Goal: Task Accomplishment & Management: Manage account settings

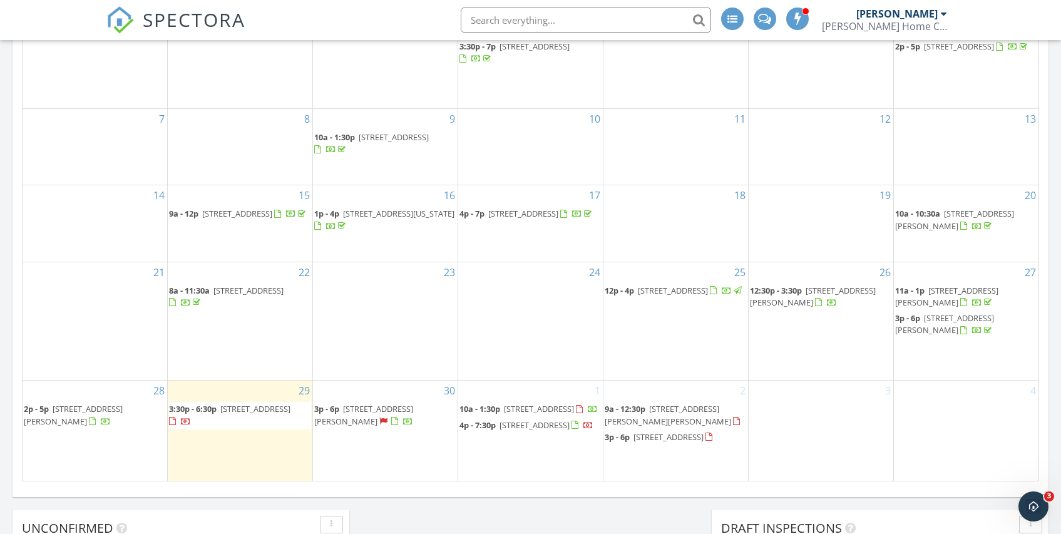
scroll to position [676, 0]
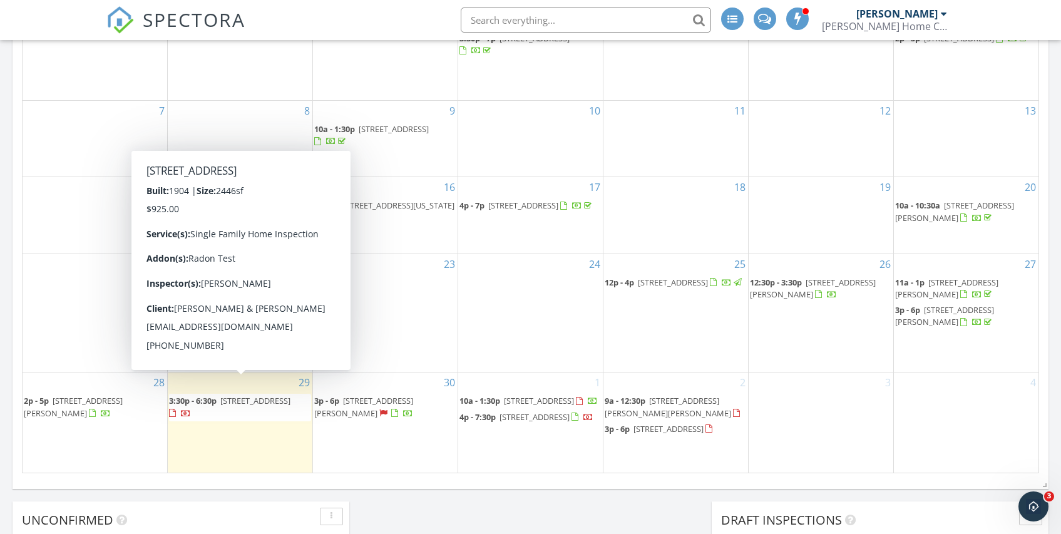
click at [220, 401] on span "410 Lenox Ave, Westfield 07090" at bounding box center [255, 400] width 70 height 11
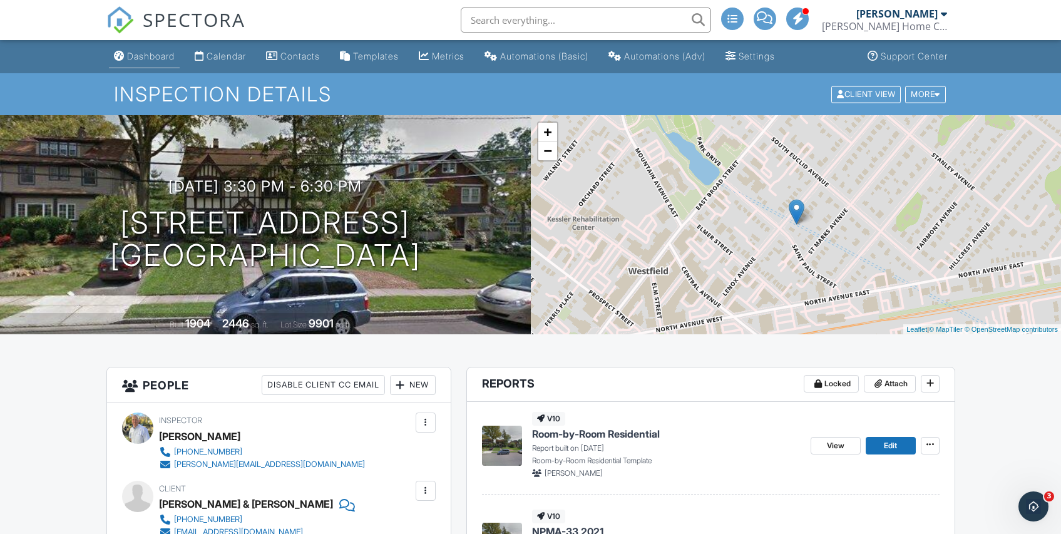
click at [158, 56] on div "Dashboard" at bounding box center [151, 56] width 48 height 11
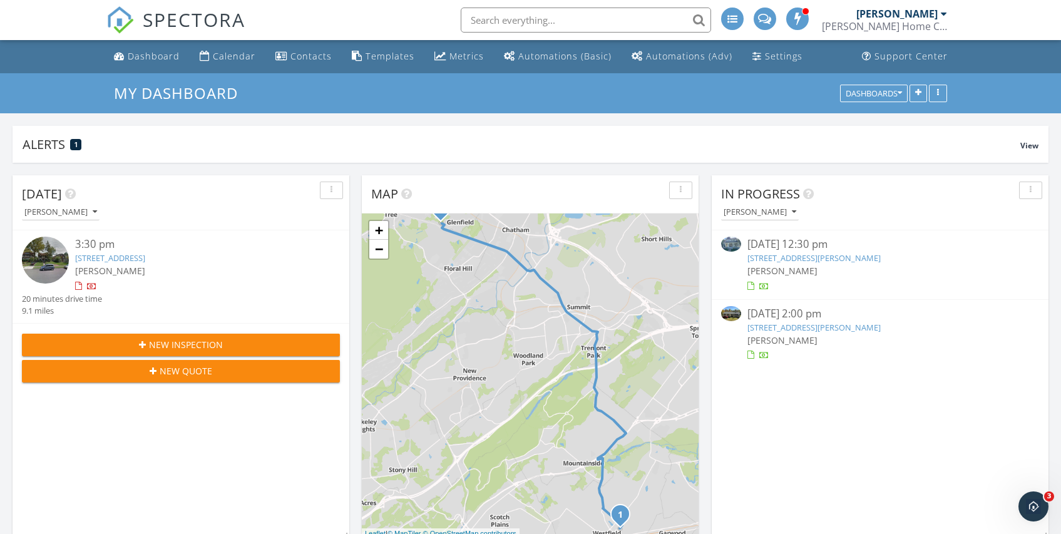
click at [142, 346] on icon "button" at bounding box center [142, 345] width 7 height 9
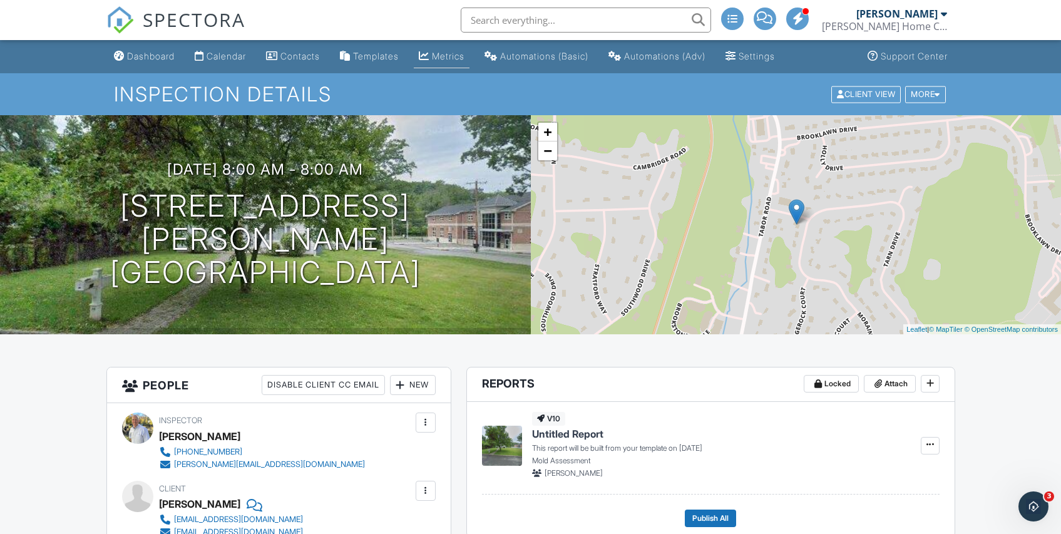
click at [453, 49] on link "Metrics" at bounding box center [442, 56] width 56 height 23
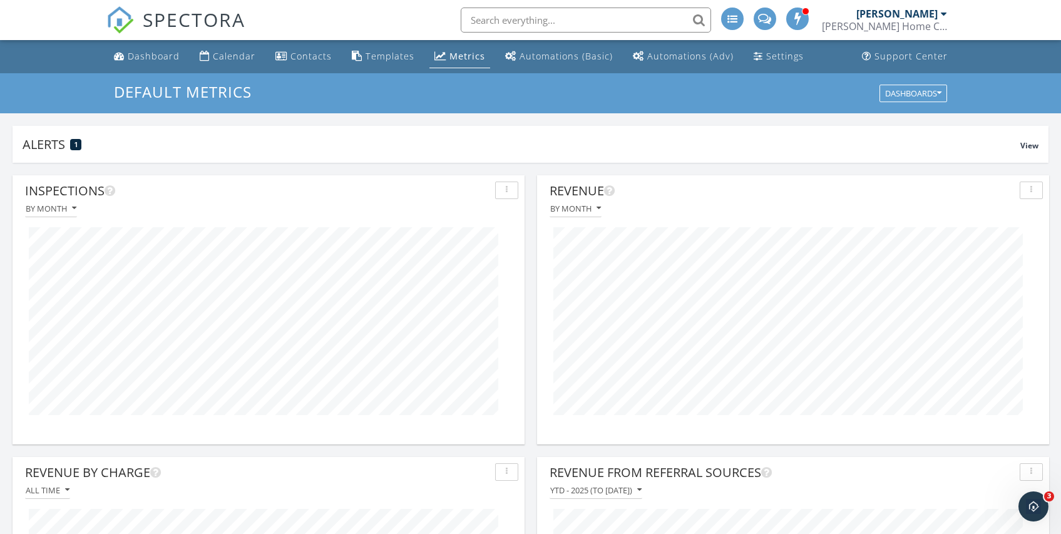
scroll to position [625797, 625554]
click at [153, 52] on div "Dashboard" at bounding box center [154, 56] width 52 height 12
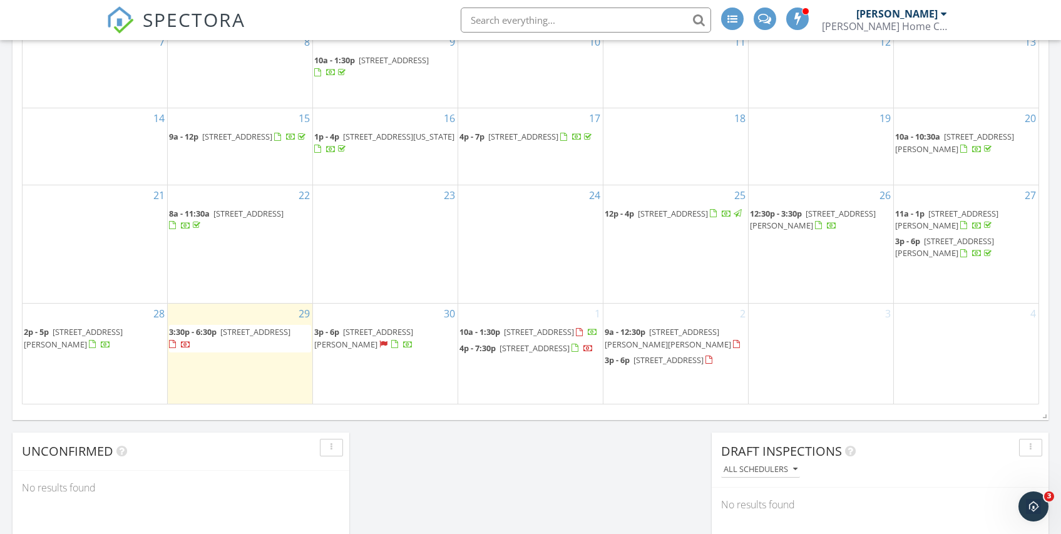
scroll to position [745, 0]
click at [818, 207] on span "[STREET_ADDRESS][PERSON_NAME]" at bounding box center [813, 218] width 126 height 23
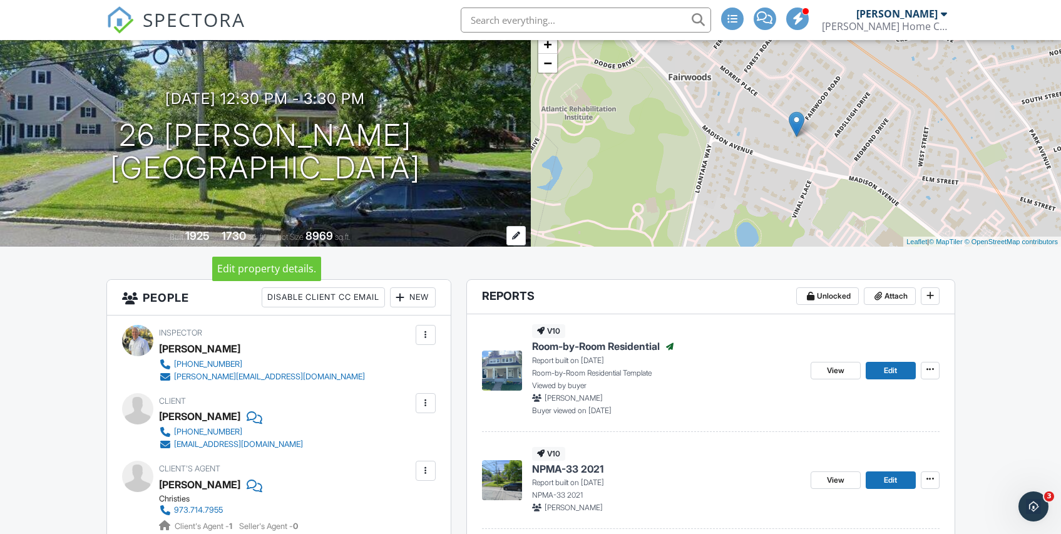
scroll to position [89, 0]
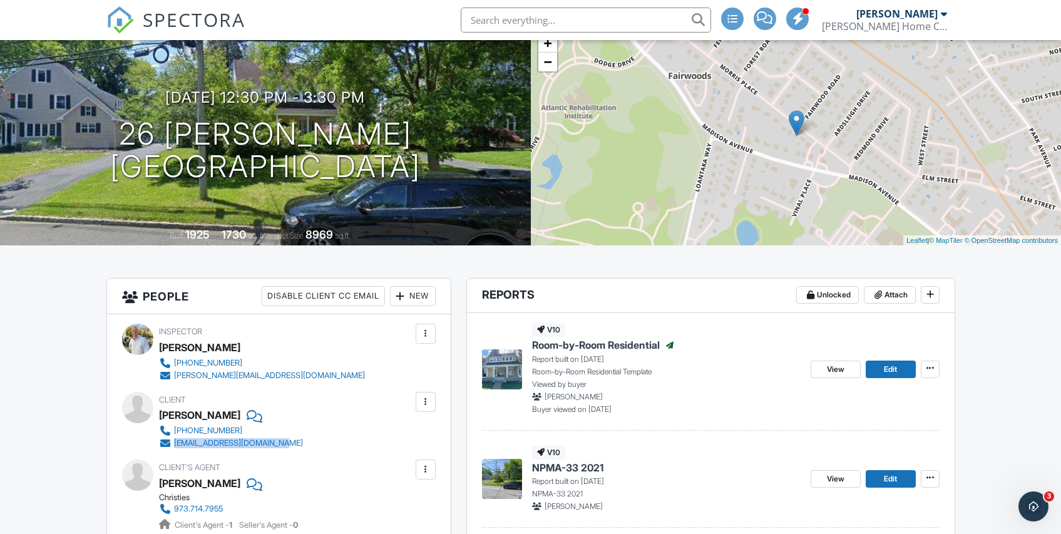
drag, startPoint x: 315, startPoint y: 443, endPoint x: 175, endPoint y: 443, distance: 139.6
click at [175, 443] on div "Client Mary Steuart Dyer 646-284-2886 marysteuartdyer@gmail.com" at bounding box center [261, 421] width 204 height 58
copy div "marysteuartdyer@gmail.com"
click at [306, 426] on div "Client Mary Steuart Dyer 646-284-2886 marysteuartdyer@gmail.com" at bounding box center [261, 421] width 204 height 58
drag, startPoint x: 304, startPoint y: 430, endPoint x: 173, endPoint y: 433, distance: 130.3
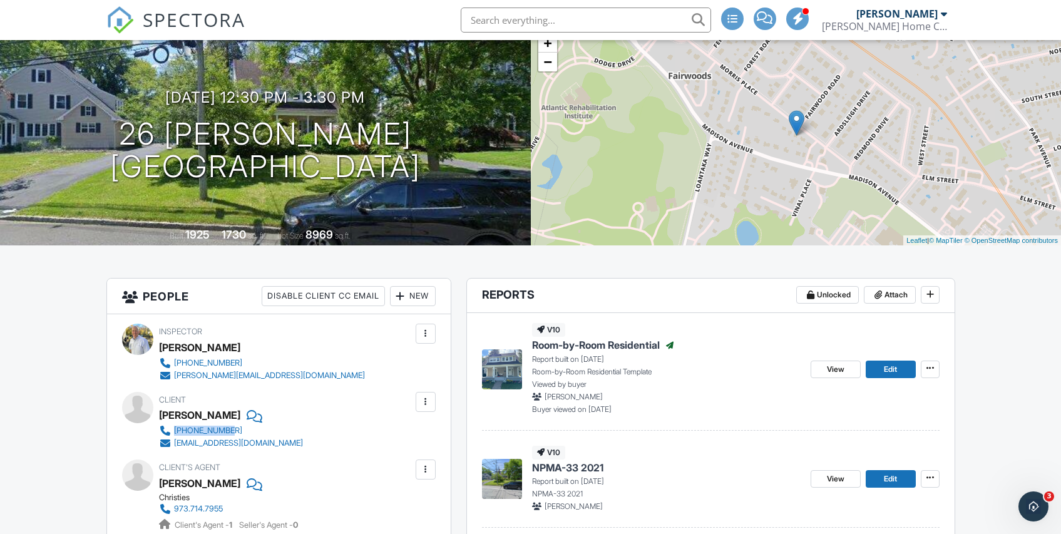
click at [173, 433] on div "Client Mary Steuart Dyer 646-284-2886 marysteuartdyer@gmail.com" at bounding box center [261, 421] width 204 height 58
copy div "[PHONE_NUMBER]"
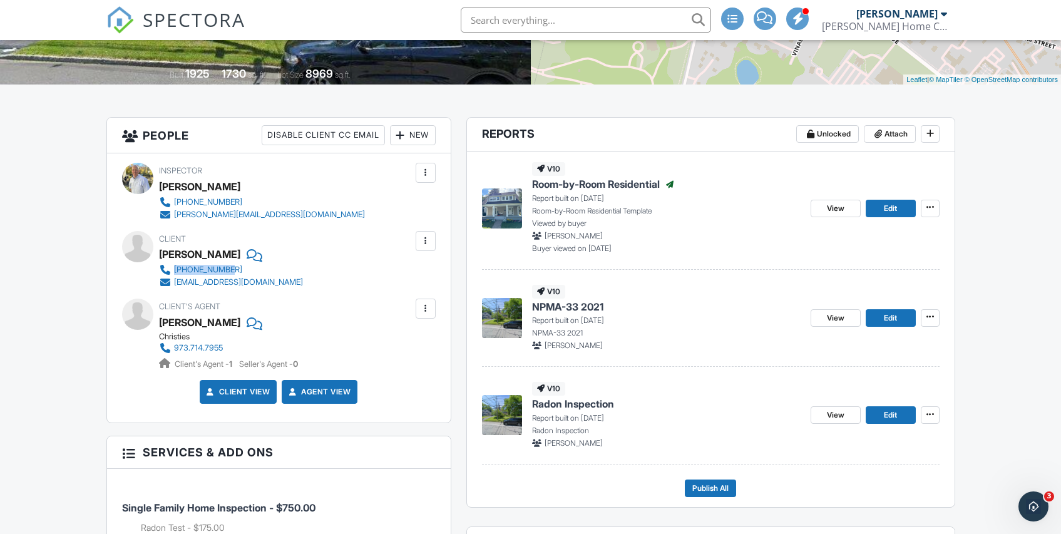
scroll to position [250, 0]
click at [893, 418] on span "Edit" at bounding box center [890, 414] width 13 height 13
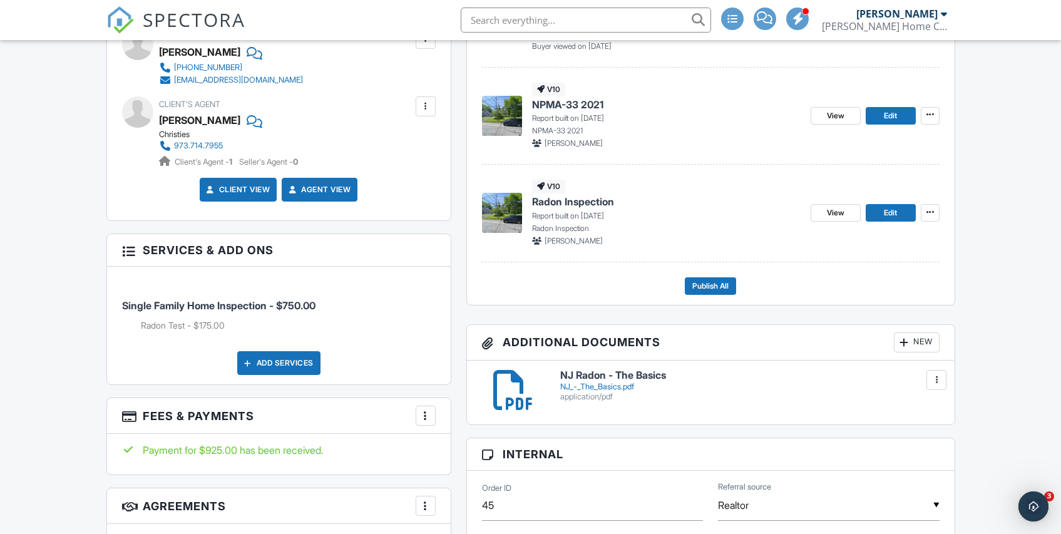
scroll to position [454, 0]
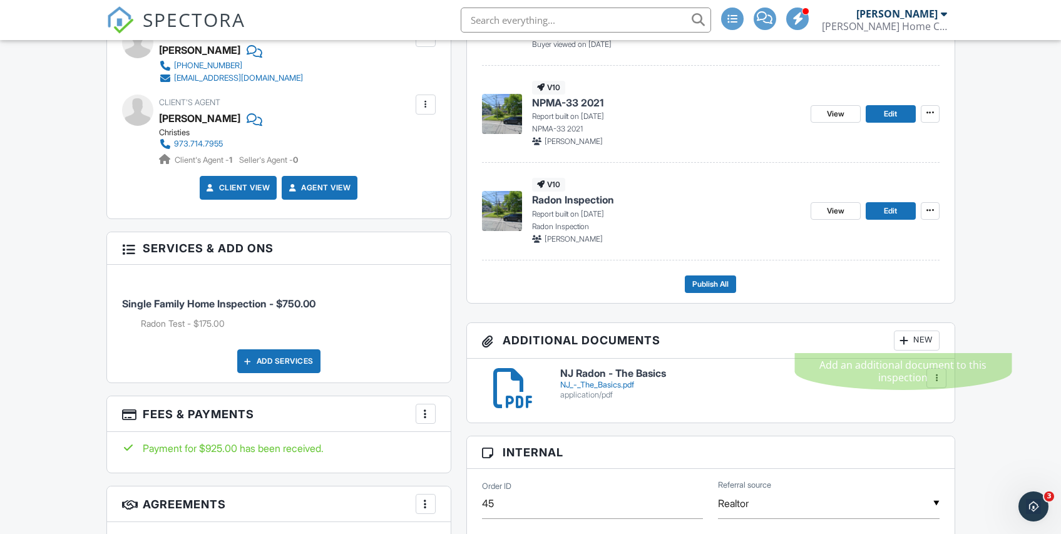
click at [905, 341] on div at bounding box center [904, 340] width 13 height 13
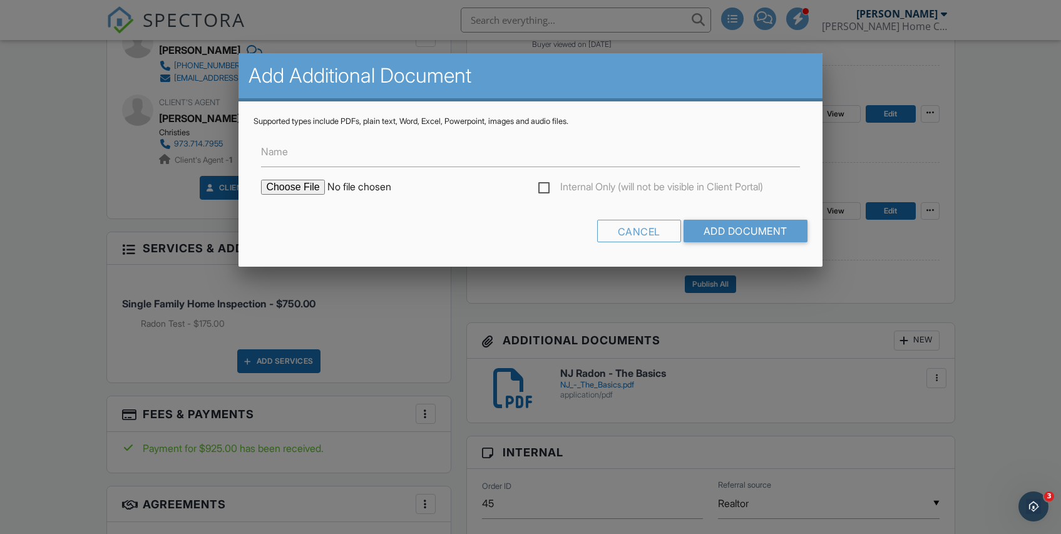
click at [306, 189] on input "file" at bounding box center [367, 187] width 213 height 15
type input "C:\fakepath\26 Morris Place_HI01EPQT0017 (1).pdf"
click at [761, 237] on input "Add Document" at bounding box center [746, 231] width 124 height 23
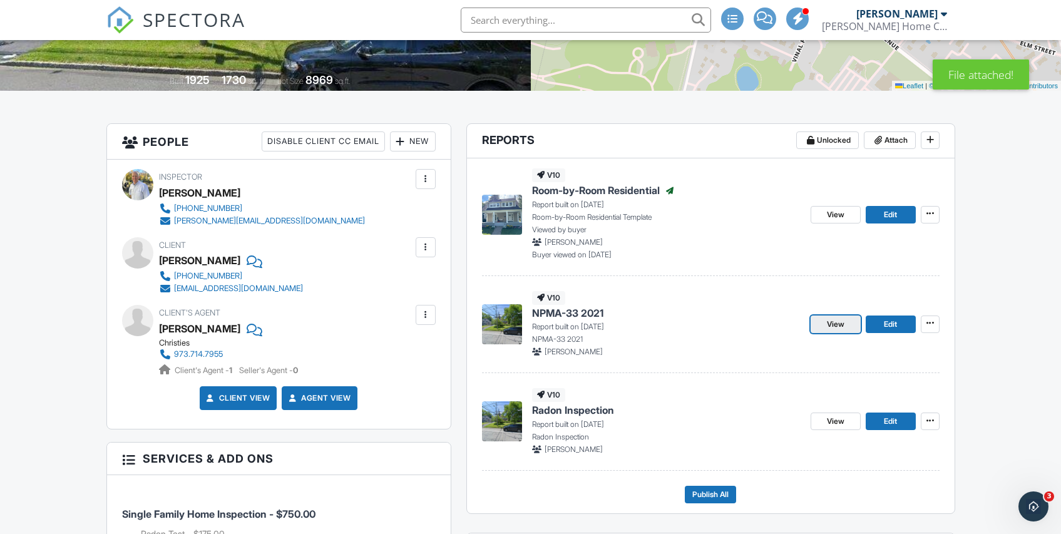
click at [842, 326] on span "View" at bounding box center [836, 324] width 18 height 13
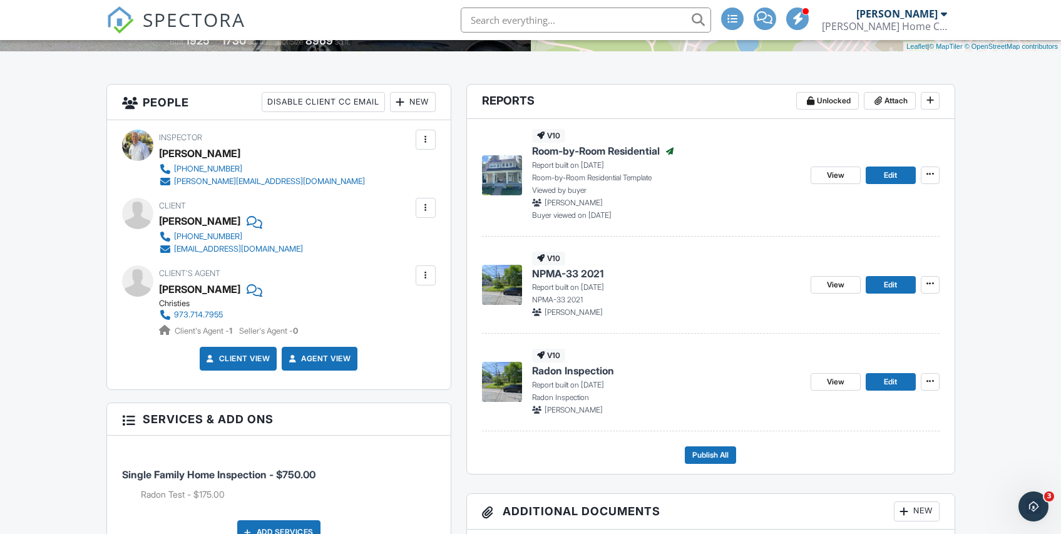
click at [428, 271] on div at bounding box center [425, 275] width 13 height 13
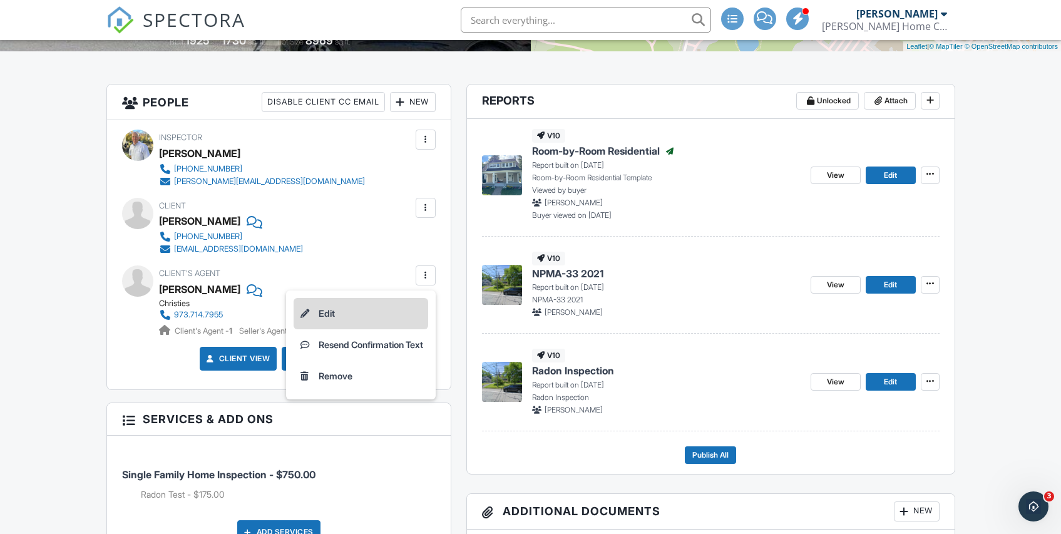
click at [322, 313] on li "Edit" at bounding box center [361, 313] width 135 height 31
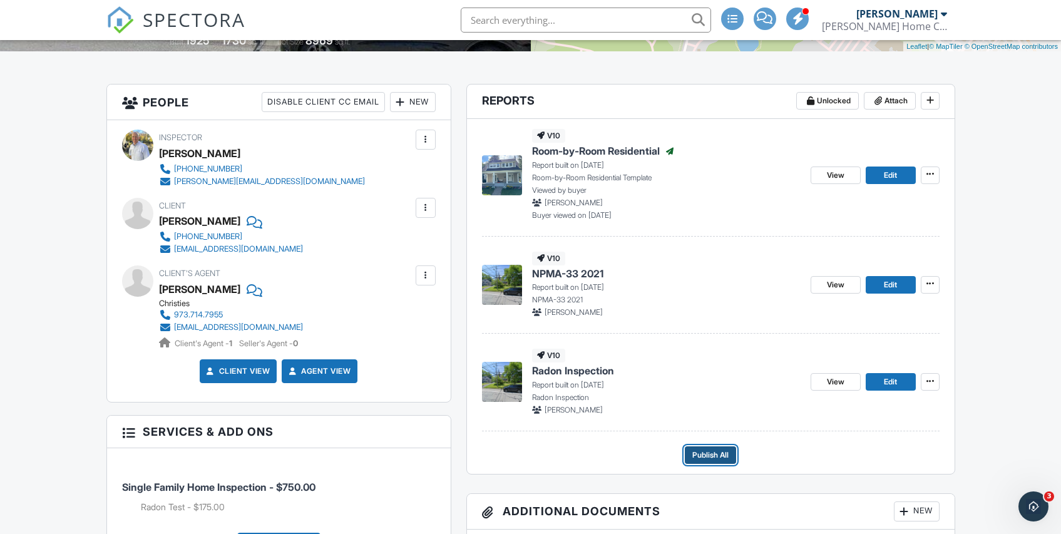
click at [713, 458] on span "Publish All" at bounding box center [710, 455] width 36 height 13
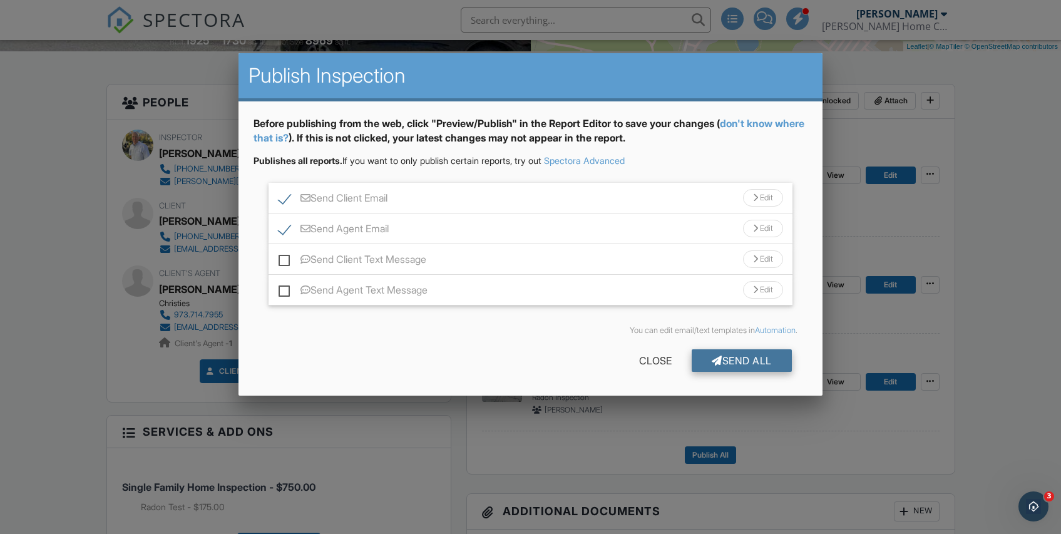
click at [748, 362] on div "Send All" at bounding box center [742, 360] width 100 height 23
